Goal: Find specific page/section: Find specific page/section

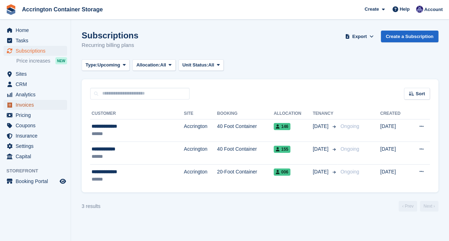
click at [55, 105] on span "Invoices" at bounding box center [37, 105] width 43 height 10
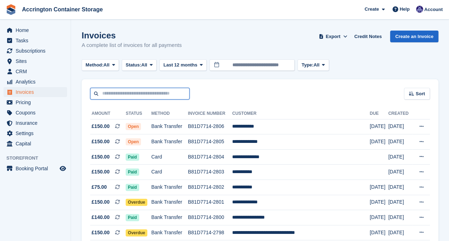
click at [116, 96] on input "text" at bounding box center [139, 94] width 99 height 12
type input "******"
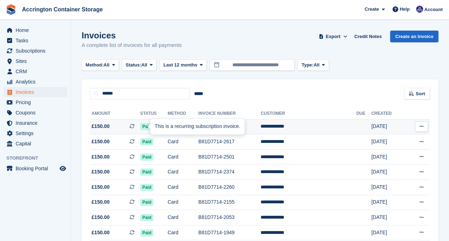
click at [151, 129] on div at bounding box center [154, 127] width 6 height 6
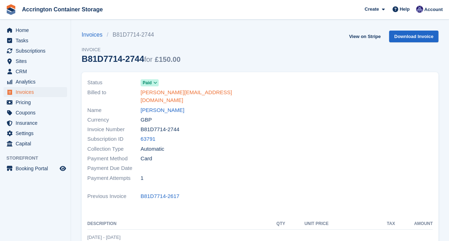
click at [172, 94] on link "daniel.sparks1377@gmail.com" at bounding box center [198, 96] width 115 height 16
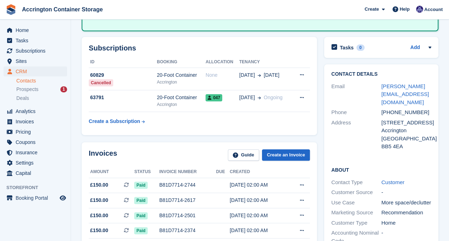
scroll to position [75, 0]
